Goal: Task Accomplishment & Management: Manage account settings

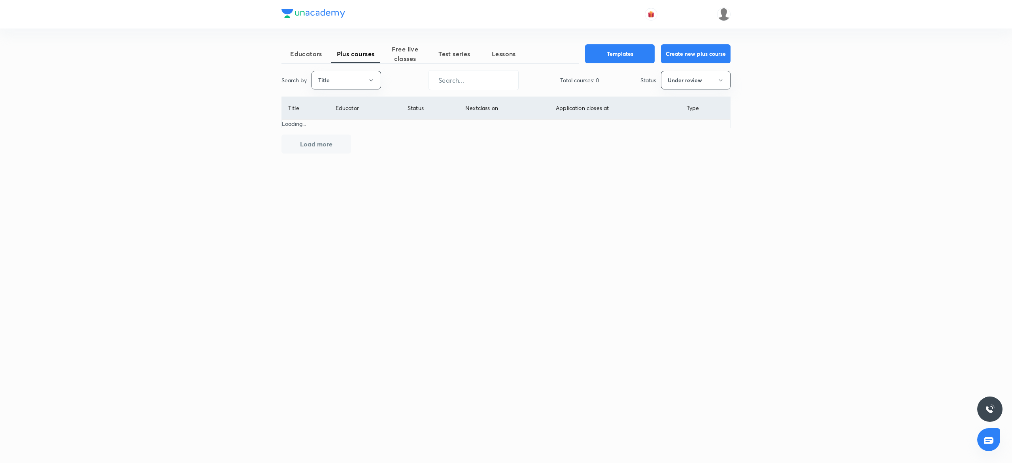
click at [345, 116] on th "Educator" at bounding box center [365, 108] width 72 height 23
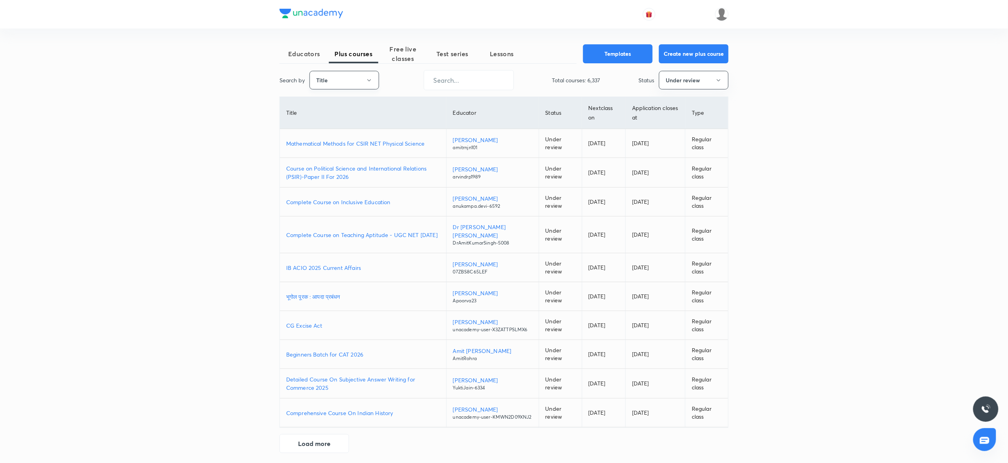
click at [365, 78] on button "Title" at bounding box center [345, 80] width 70 height 19
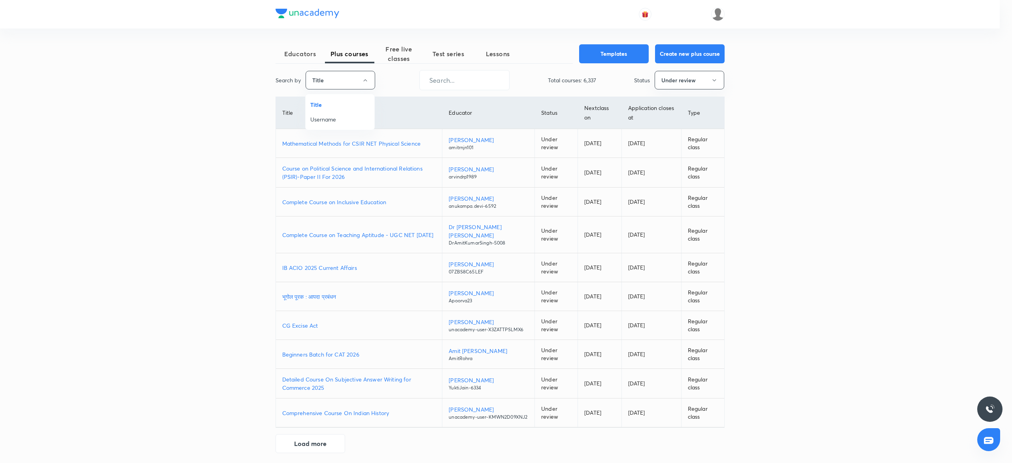
click at [336, 118] on span "Username" at bounding box center [339, 119] width 59 height 8
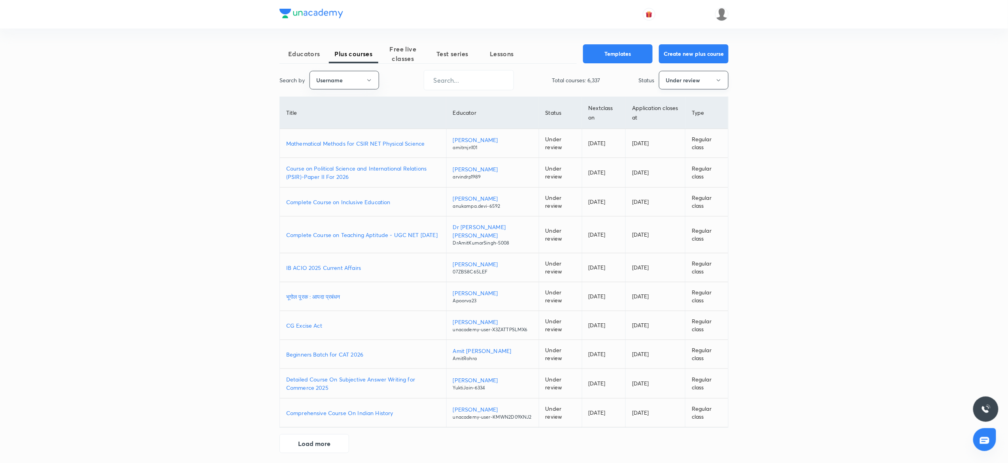
click at [659, 82] on button "Under review" at bounding box center [694, 80] width 70 height 19
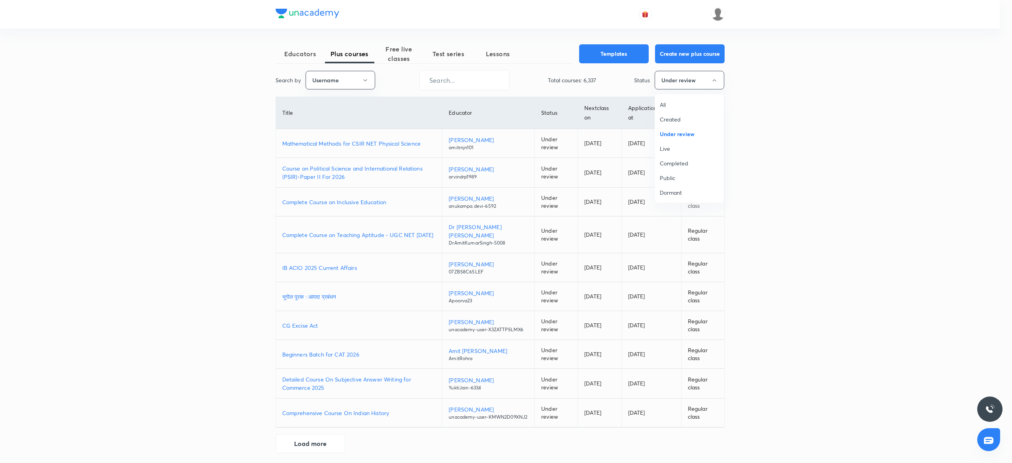
click at [678, 82] on div at bounding box center [506, 231] width 1012 height 463
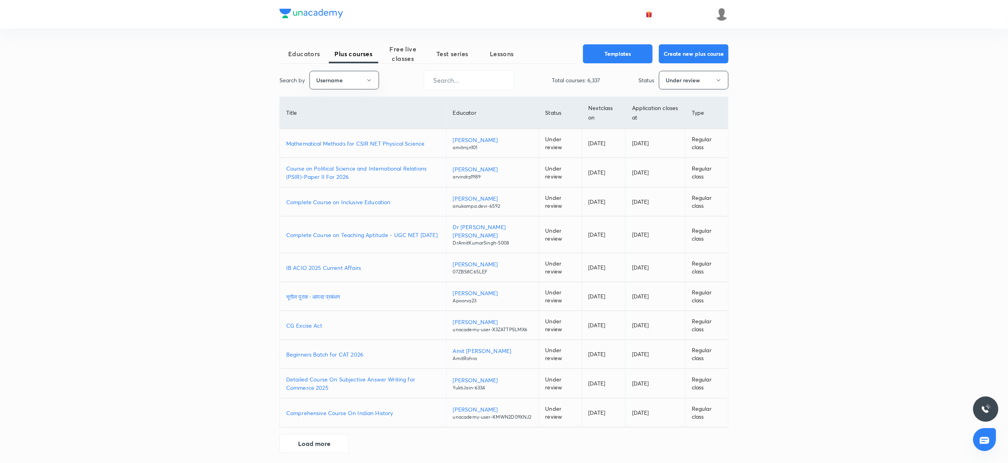
click at [695, 80] on button "Under review" at bounding box center [694, 80] width 70 height 19
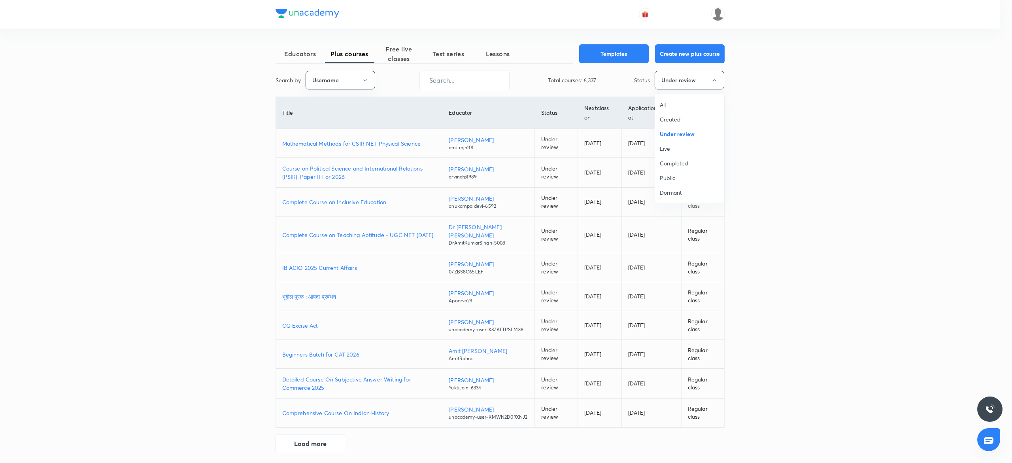
click at [668, 106] on span "All" at bounding box center [689, 104] width 59 height 8
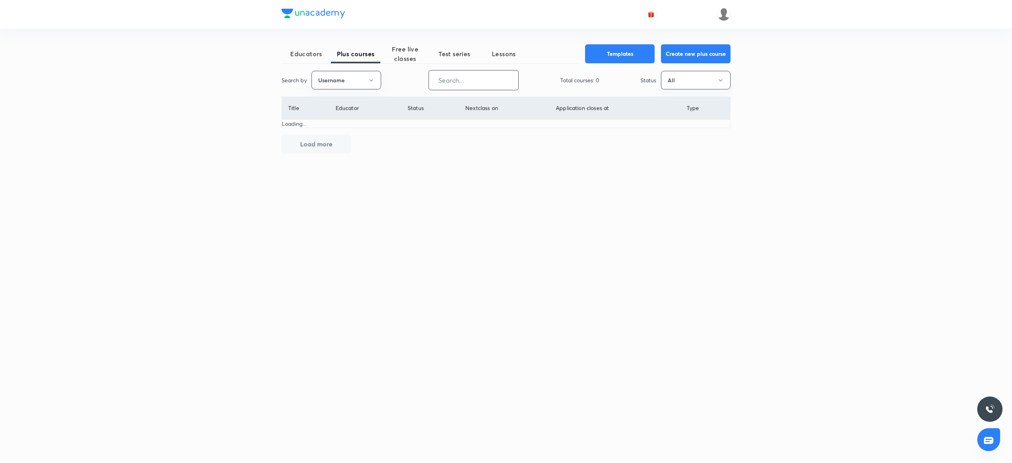
click at [446, 79] on input "text" at bounding box center [473, 80] width 89 height 20
paste input "AnjaliSolanki-9113"
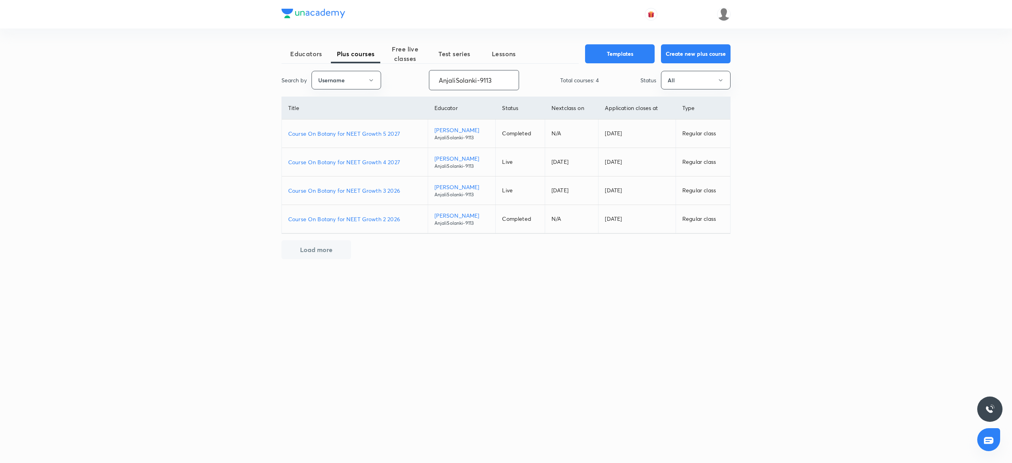
type input "AnjaliSolanki-9113"
click at [378, 193] on p "Course On Botany for NEET Growth 3 2026" at bounding box center [354, 190] width 133 height 8
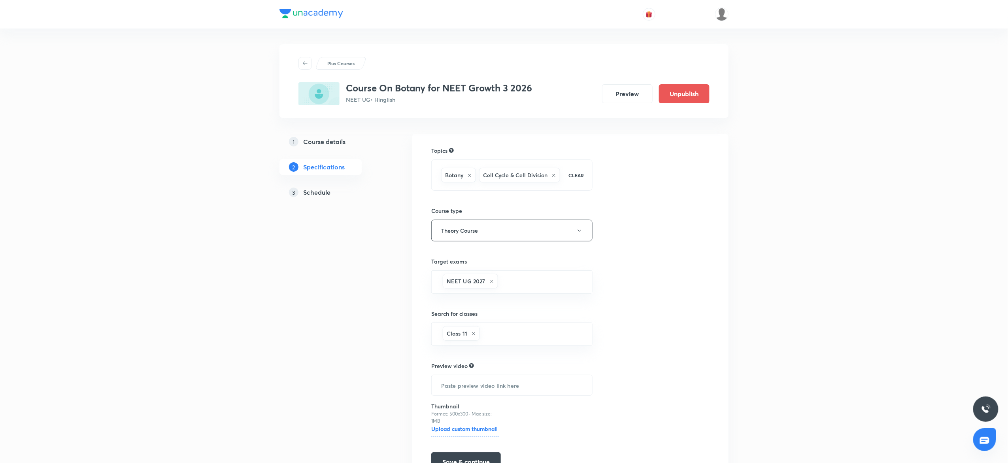
click at [328, 194] on h5 "Schedule" at bounding box center [316, 191] width 27 height 9
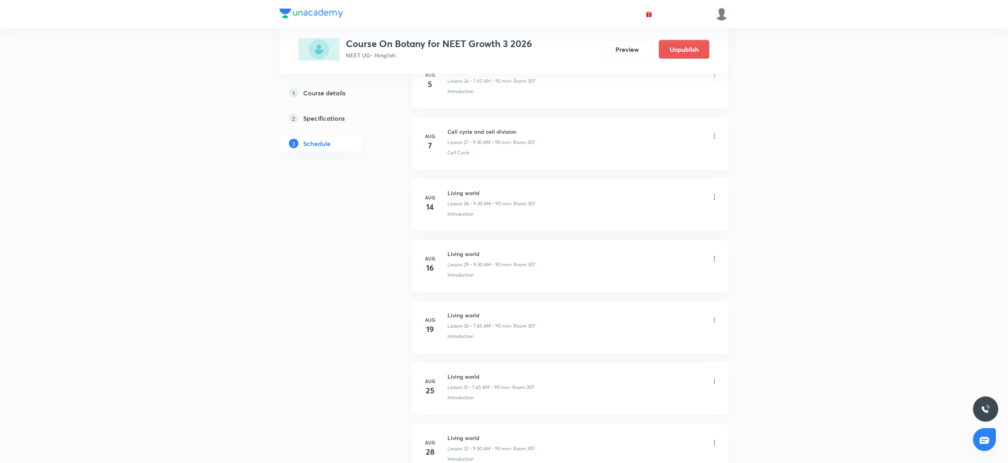
scroll to position [2203, 0]
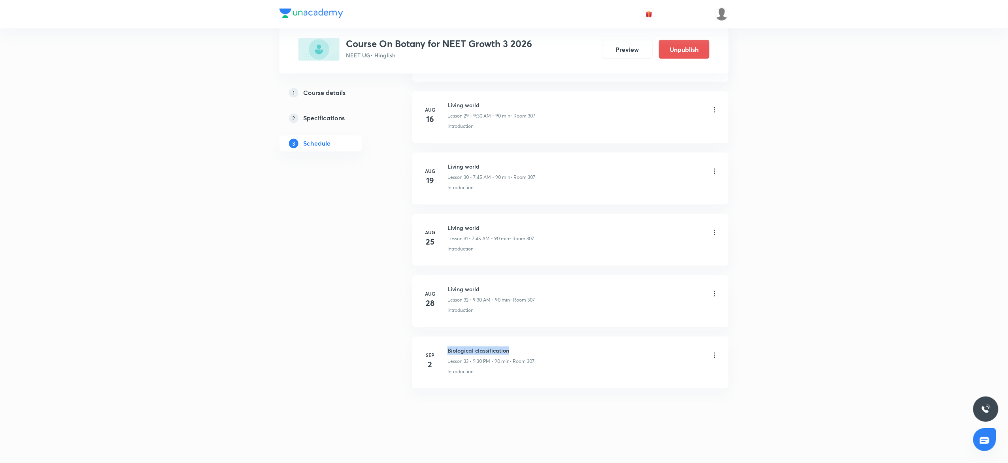
drag, startPoint x: 512, startPoint y: 353, endPoint x: 448, endPoint y: 348, distance: 65.0
click at [448, 348] on h6 "Biological classification" at bounding box center [491, 350] width 87 height 8
copy h6 "Biological classification"
click at [716, 353] on icon at bounding box center [715, 355] width 8 height 8
click at [639, 392] on p "Delete" at bounding box center [642, 390] width 17 height 8
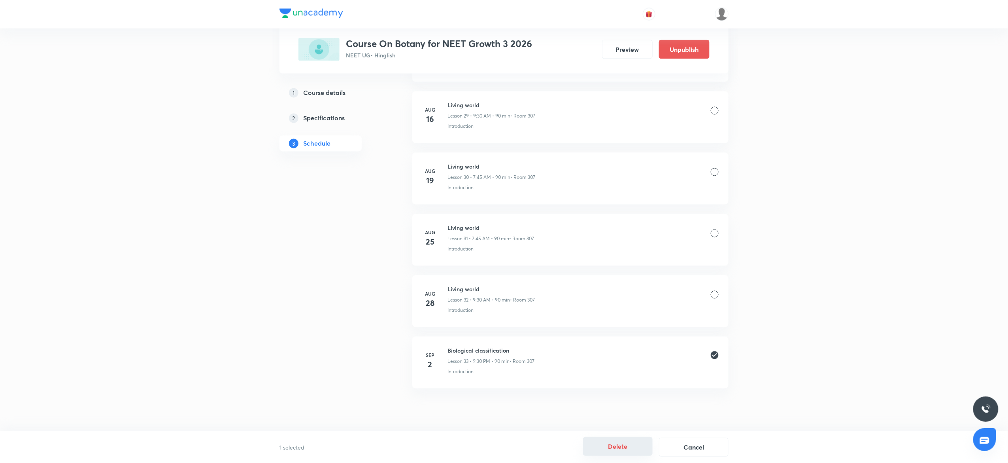
click at [621, 449] on button "Delete" at bounding box center [618, 445] width 70 height 19
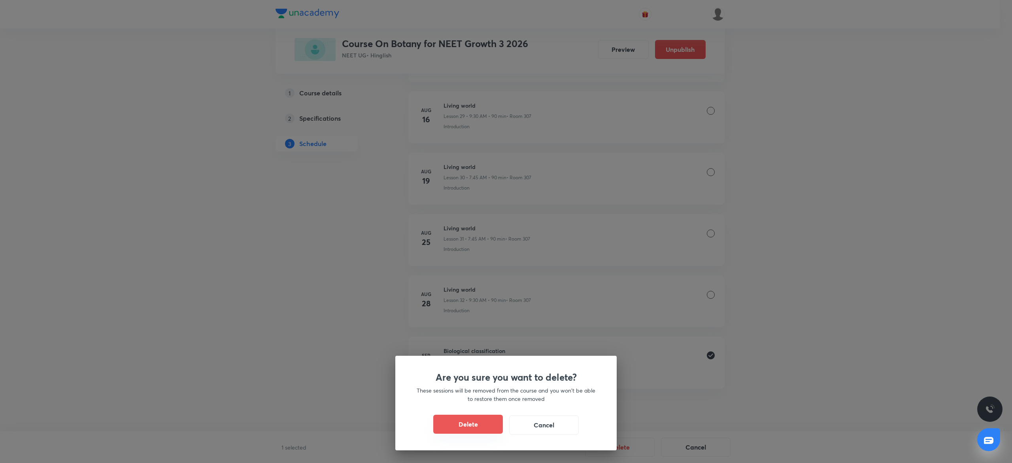
click at [483, 415] on button "Delete" at bounding box center [468, 423] width 70 height 19
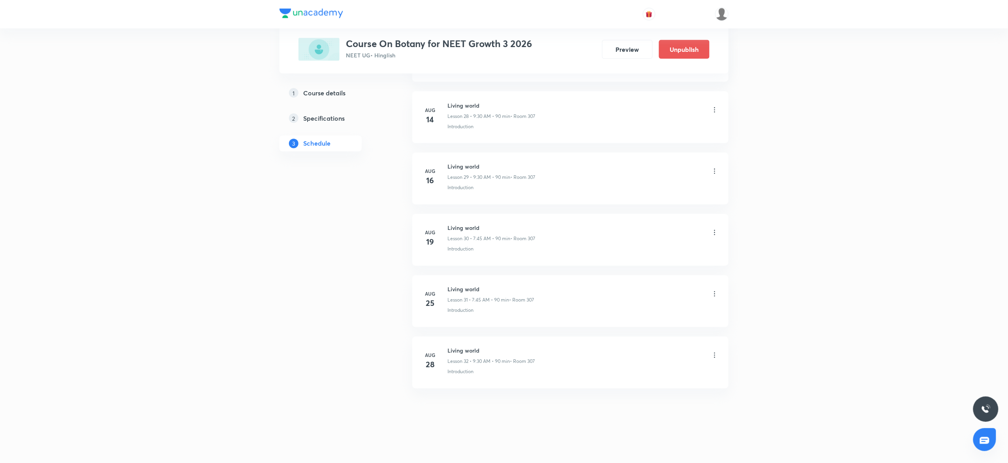
scroll to position [2141, 0]
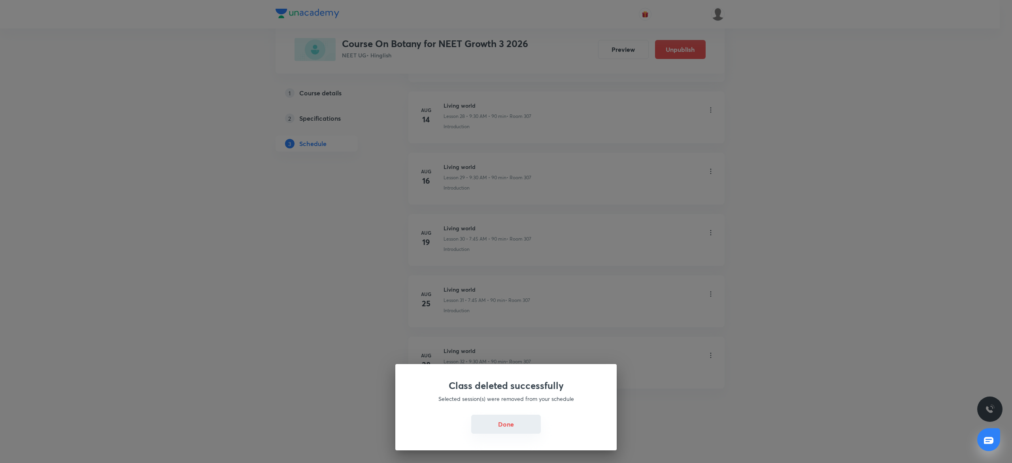
click at [499, 425] on button "Done" at bounding box center [506, 423] width 70 height 19
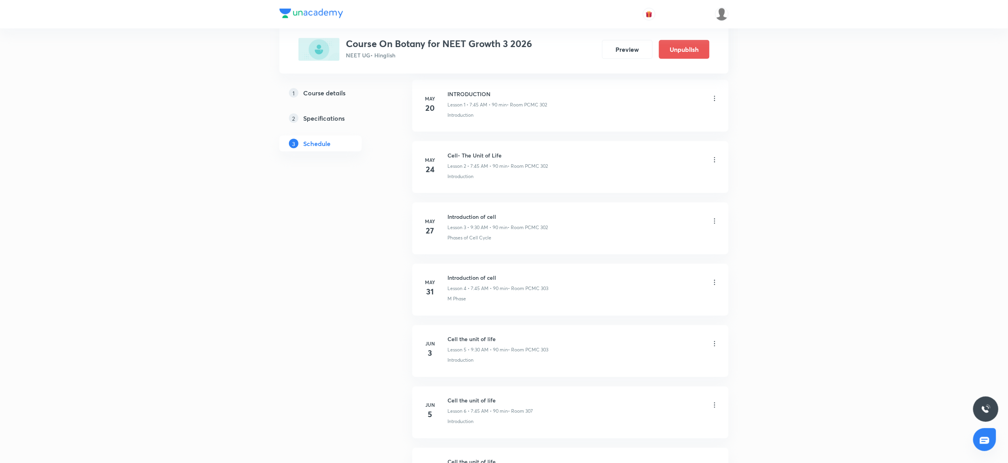
scroll to position [0, 0]
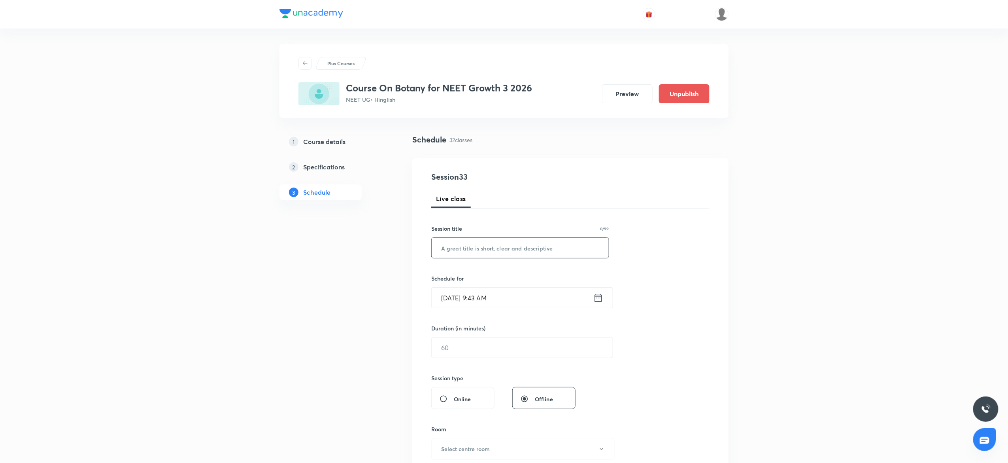
click at [485, 248] on input "text" at bounding box center [520, 248] width 177 height 20
paste input "Biological classification"
type input "Biological classification"
click at [462, 295] on input "Sep 2, 2025, 9:43 AM" at bounding box center [513, 297] width 162 height 20
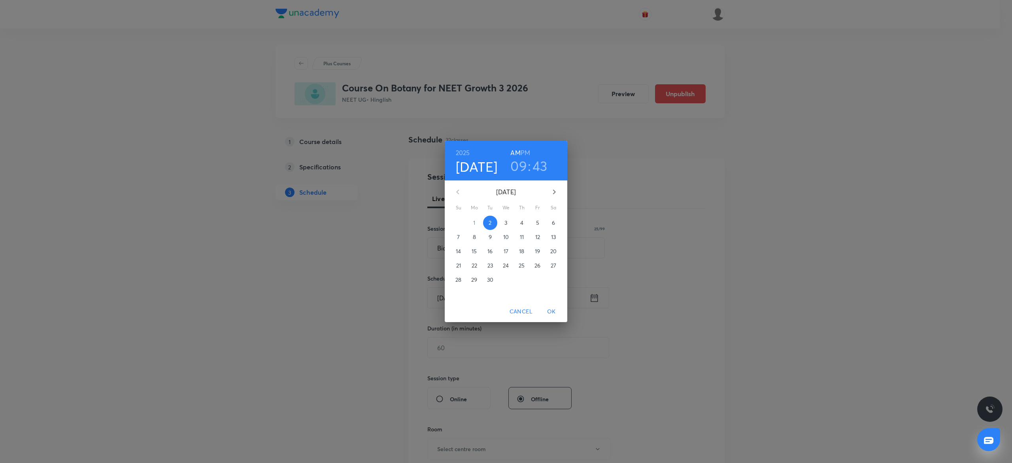
click at [540, 164] on h3 "43" at bounding box center [539, 165] width 15 height 17
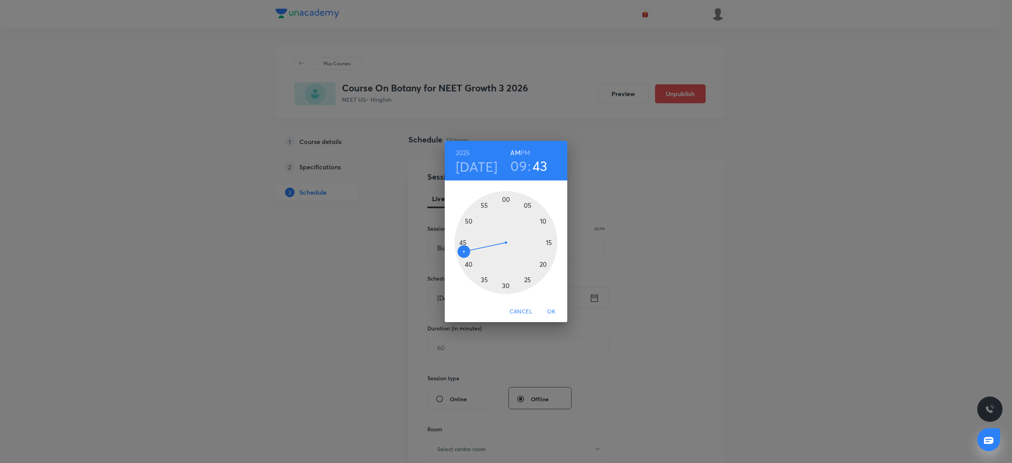
click at [463, 243] on div at bounding box center [506, 242] width 103 height 103
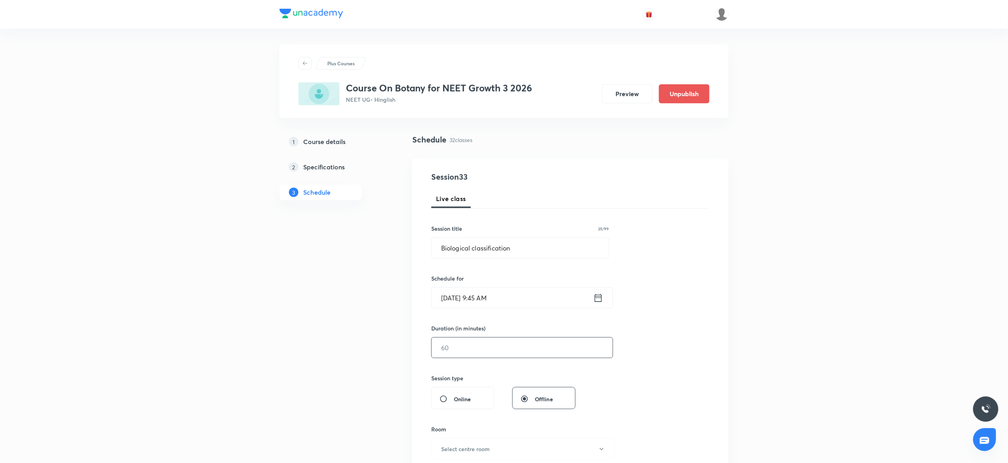
click at [466, 347] on input "text" at bounding box center [522, 347] width 181 height 20
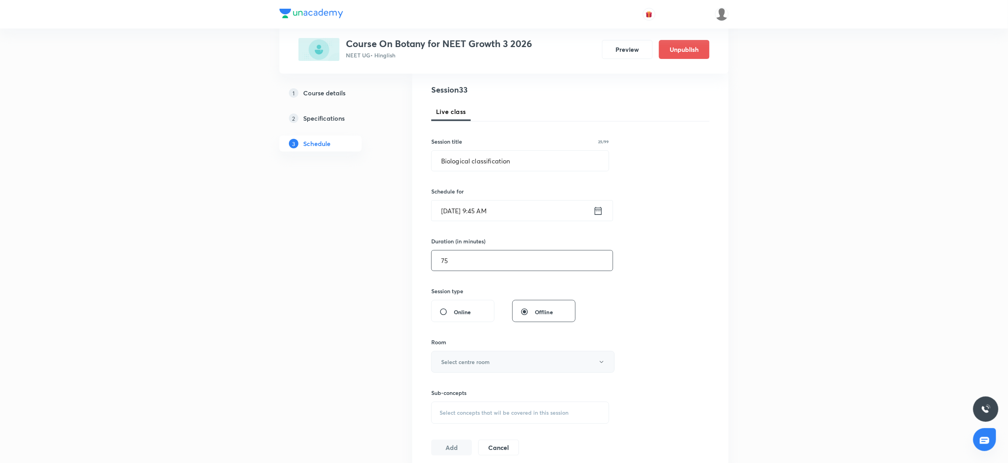
type input "75"
click at [457, 355] on button "Select centre room" at bounding box center [522, 362] width 183 height 22
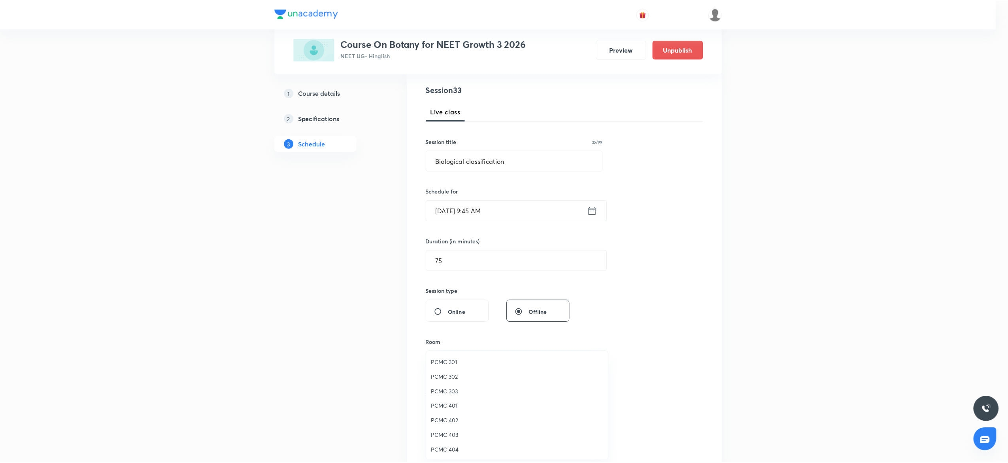
scroll to position [176, 0]
click at [436, 447] on span "307" at bounding box center [518, 449] width 173 height 8
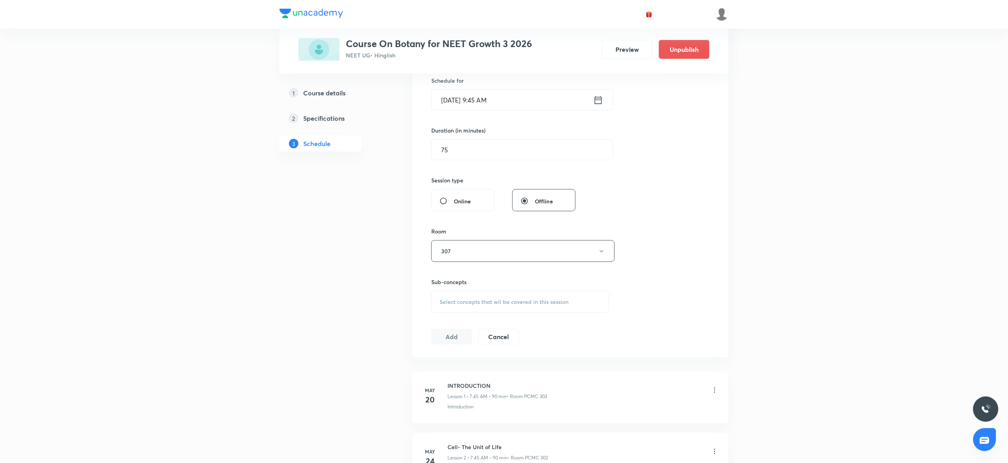
scroll to position [206, 0]
click at [477, 293] on span "Select concepts that wil be covered in this session" at bounding box center [504, 294] width 129 height 6
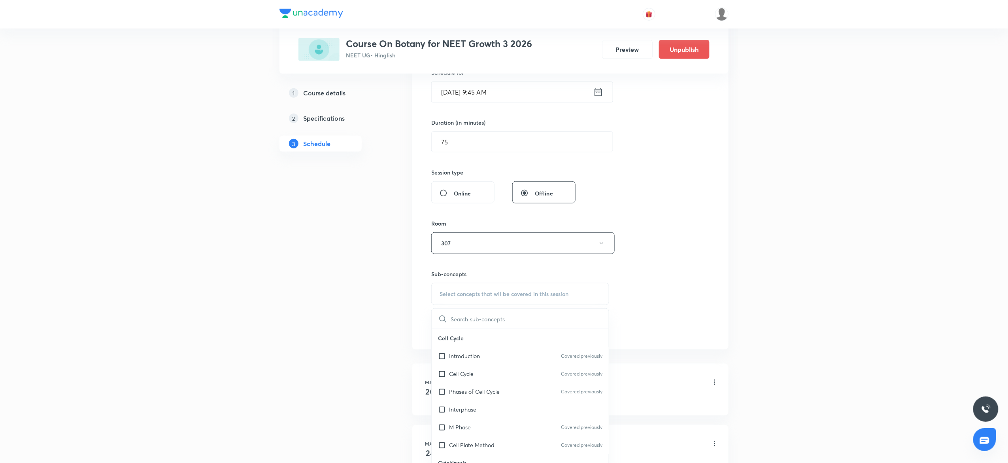
click at [486, 416] on div "Interphase" at bounding box center [520, 409] width 177 height 18
checkbox input "true"
click at [657, 330] on div "Session 33 Live class Session title 25/99 Biological classification ​ Schedule …" at bounding box center [570, 155] width 278 height 380
click at [443, 335] on button "Add" at bounding box center [451, 337] width 41 height 16
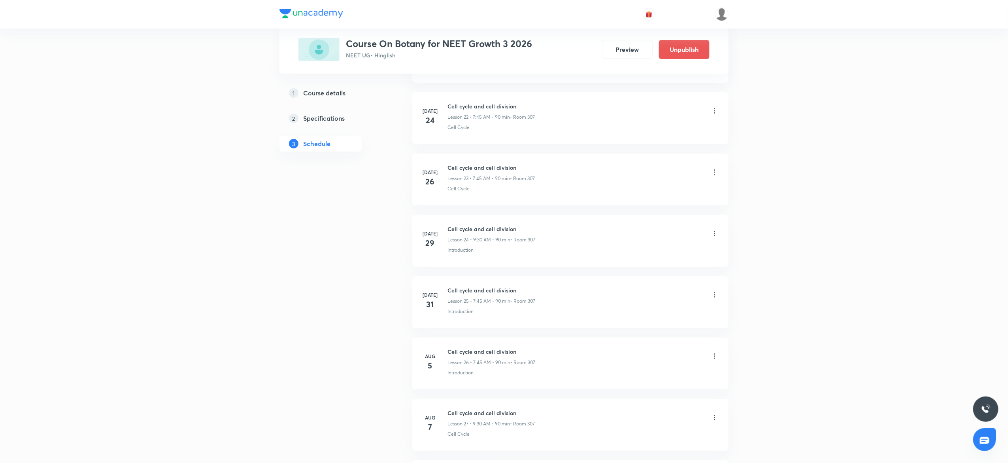
scroll to position [1838, 0]
